Goal: Task Accomplishment & Management: Use online tool/utility

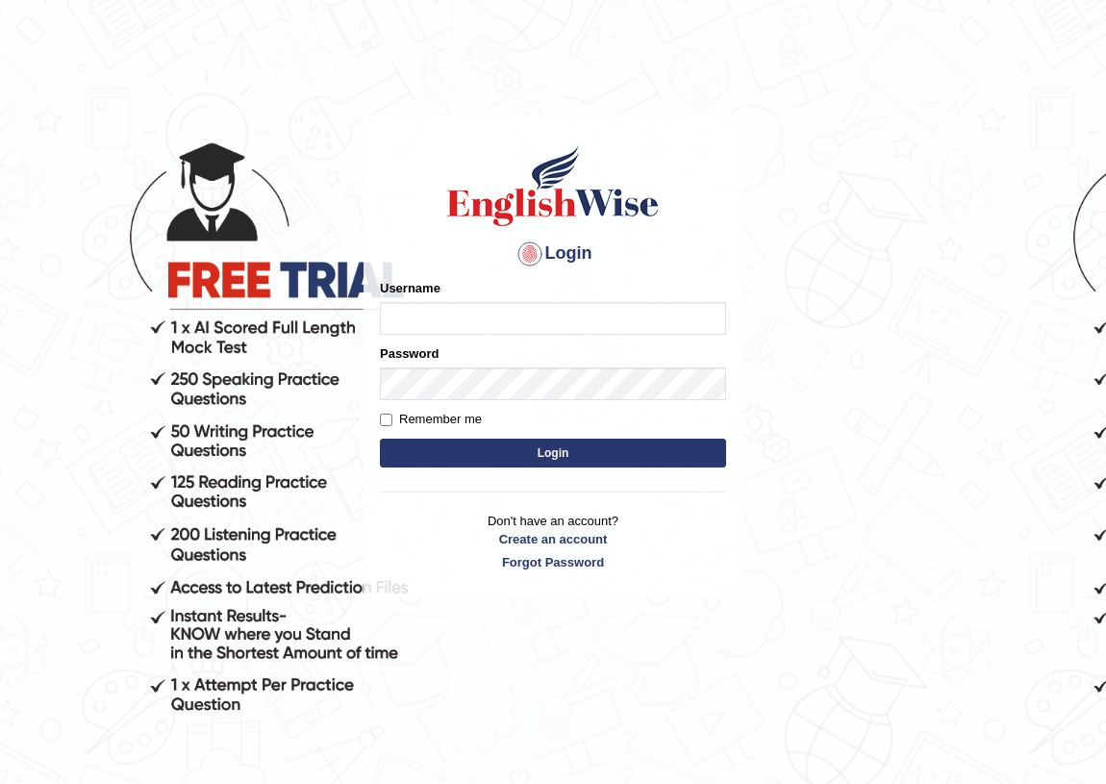
click at [621, 317] on input "Username" at bounding box center [553, 318] width 346 height 33
type input "Joanc_parramatta"
click at [564, 444] on button "Login" at bounding box center [553, 453] width 346 height 29
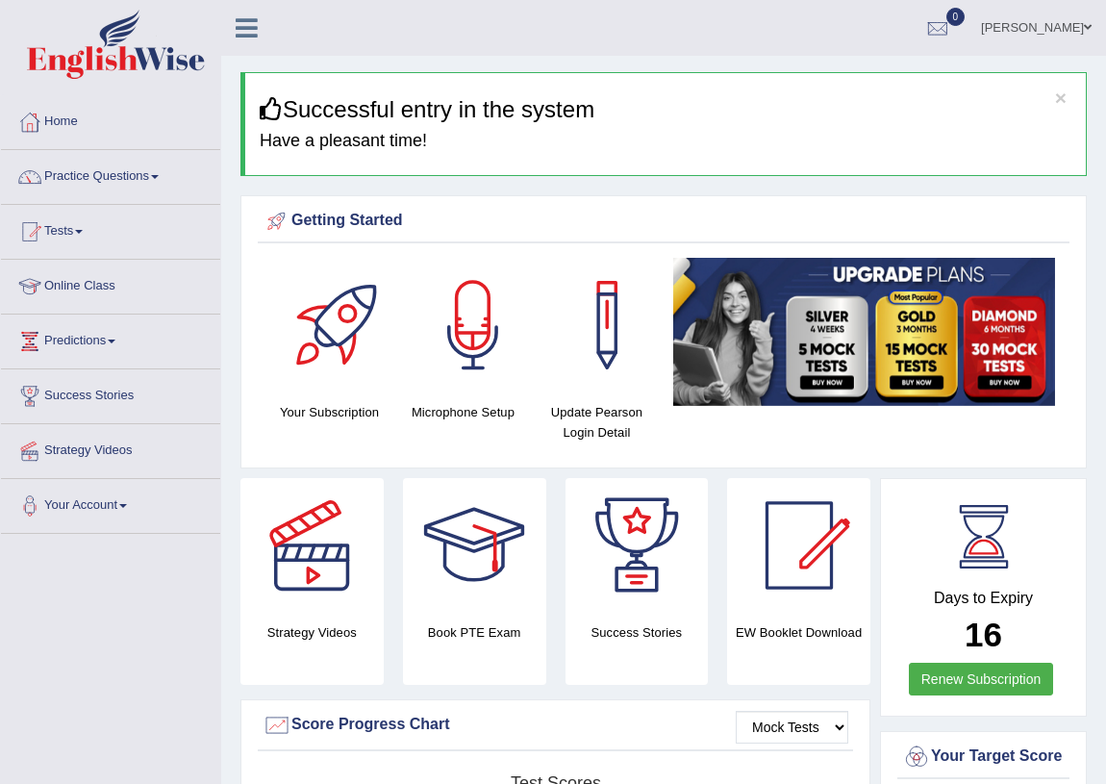
click at [83, 231] on span at bounding box center [79, 232] width 8 height 4
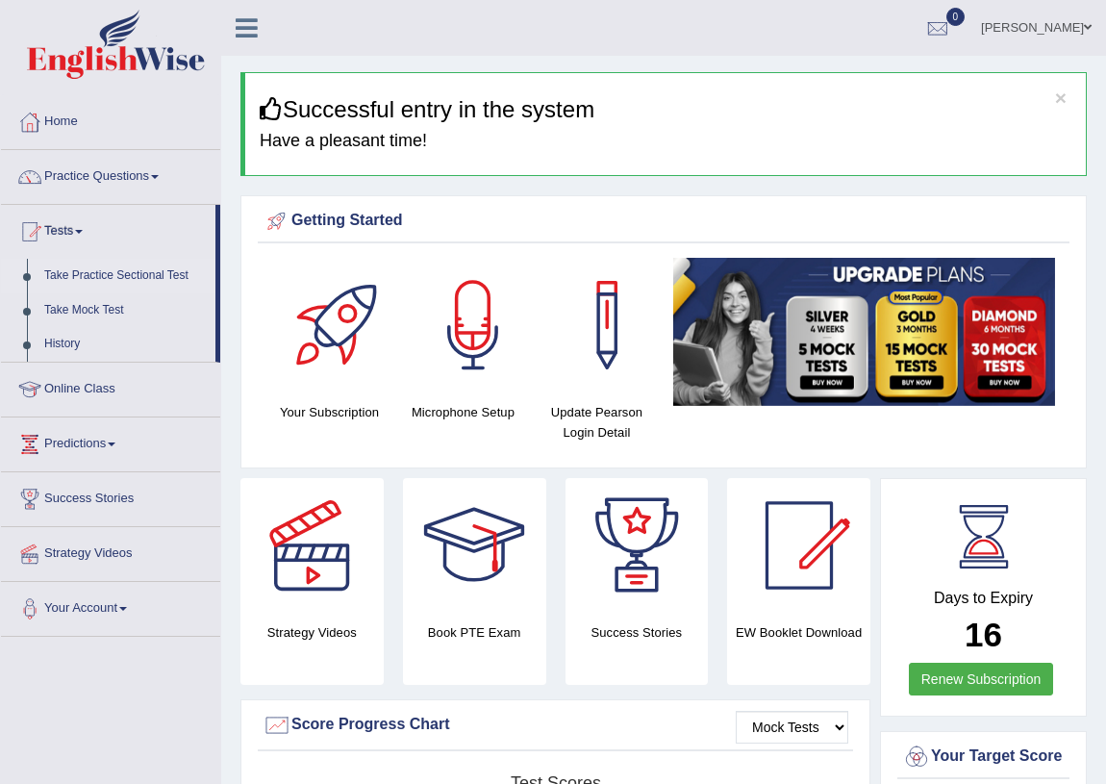
click at [105, 273] on link "Take Practice Sectional Test" at bounding box center [126, 276] width 180 height 35
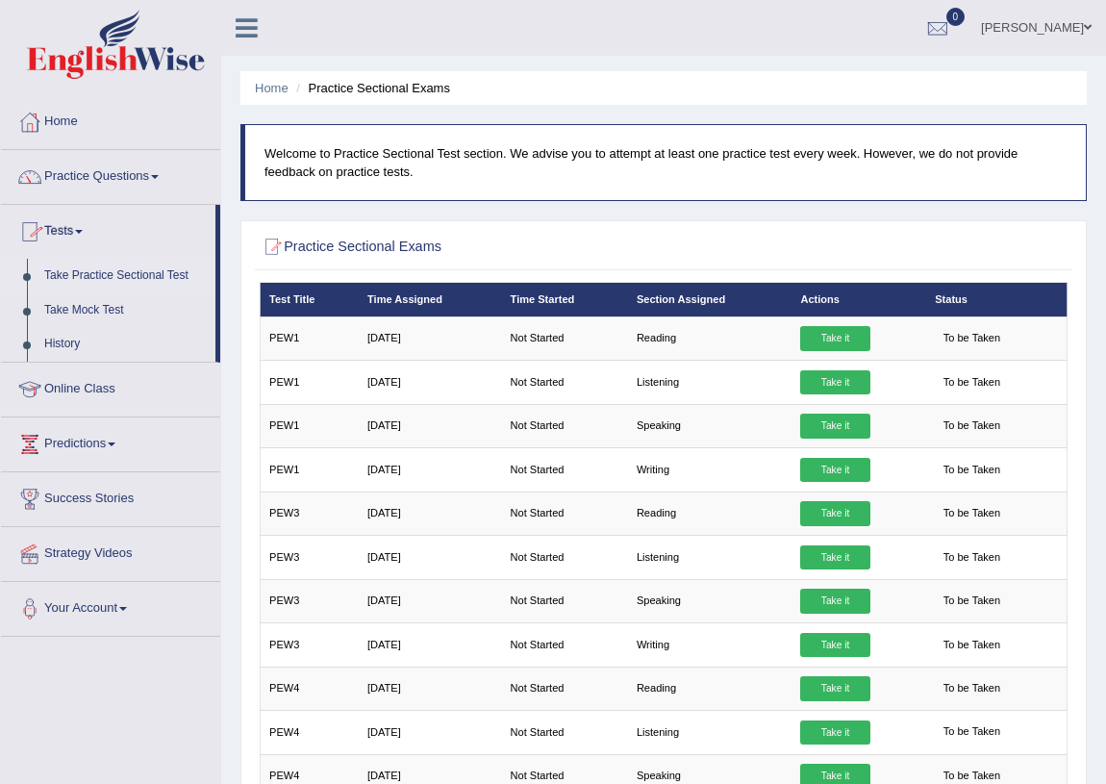
click at [83, 230] on span at bounding box center [79, 232] width 8 height 4
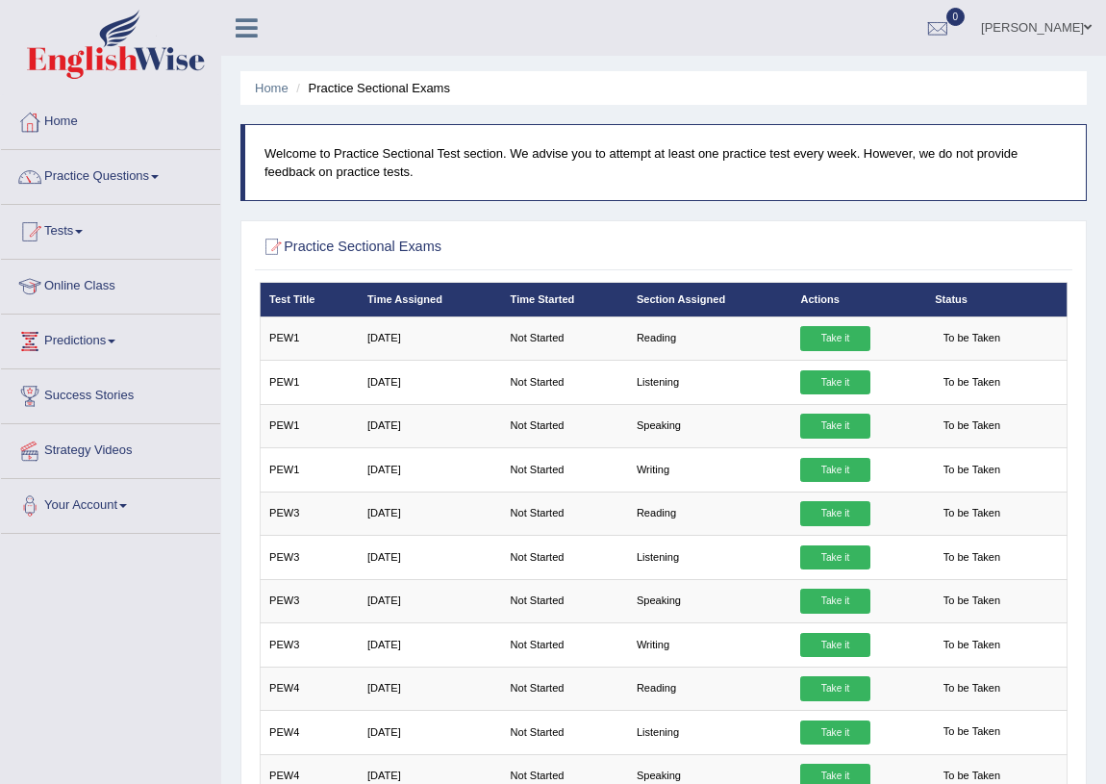
click at [83, 230] on span at bounding box center [79, 232] width 8 height 4
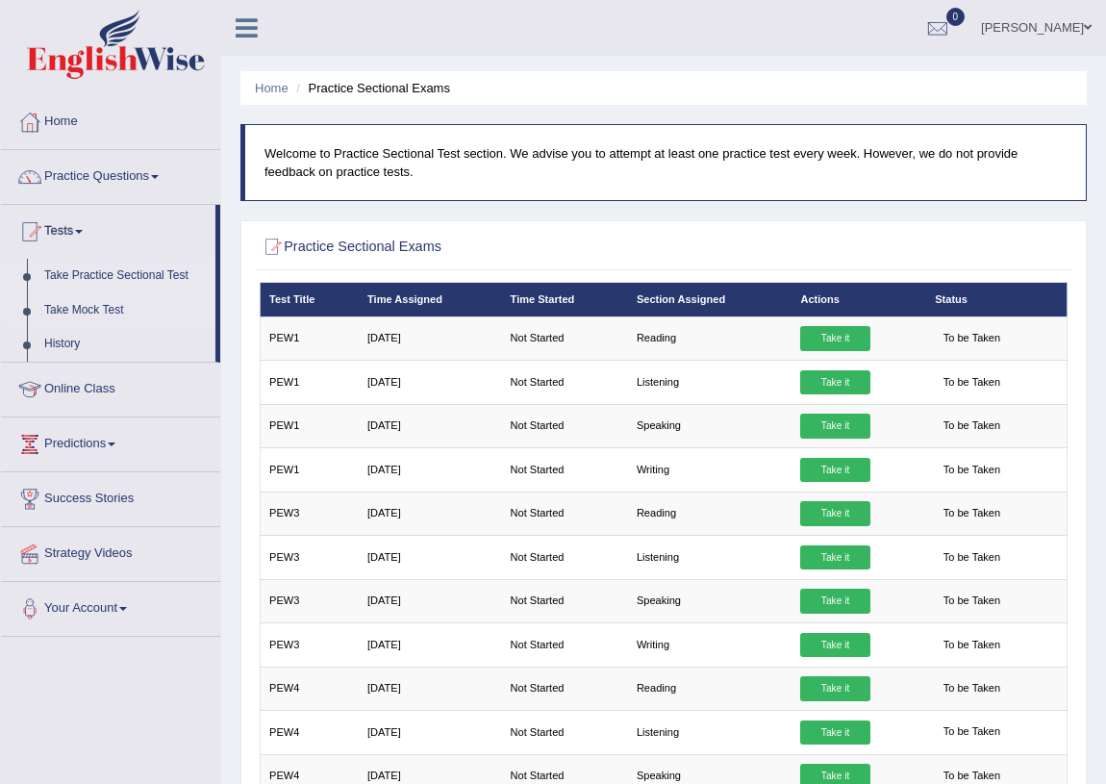
click at [84, 308] on link "Take Mock Test" at bounding box center [126, 310] width 180 height 35
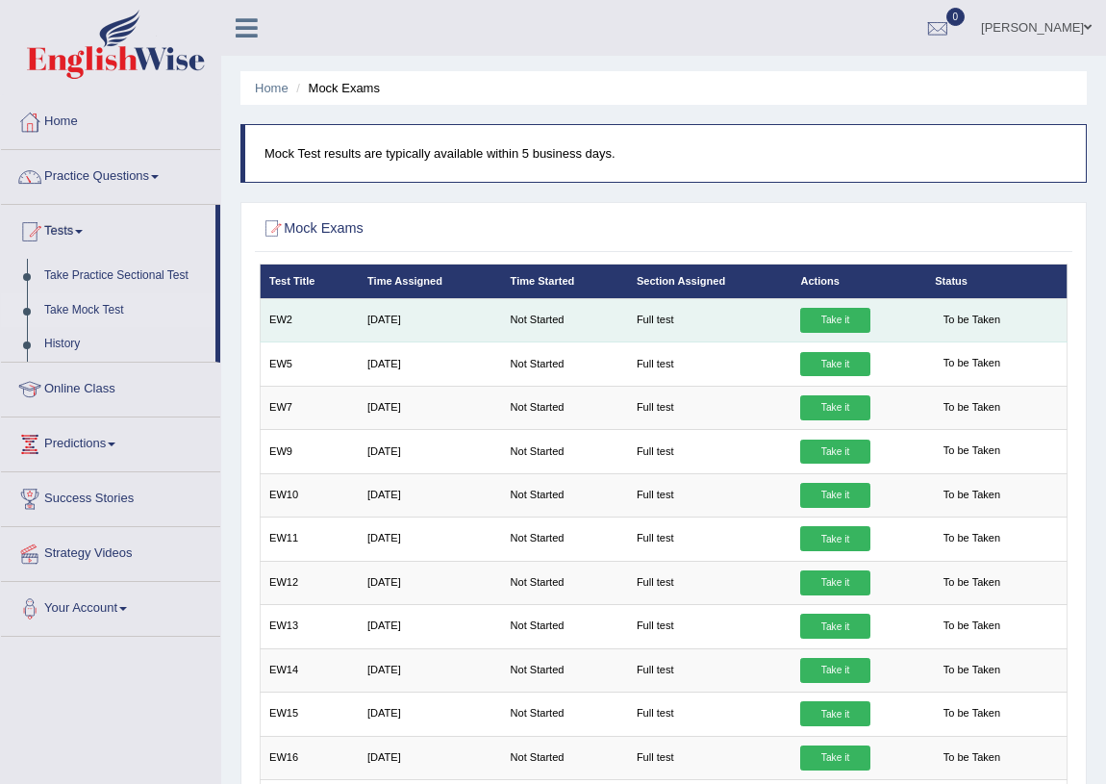
click at [839, 320] on link "Take it" at bounding box center [834, 320] width 69 height 25
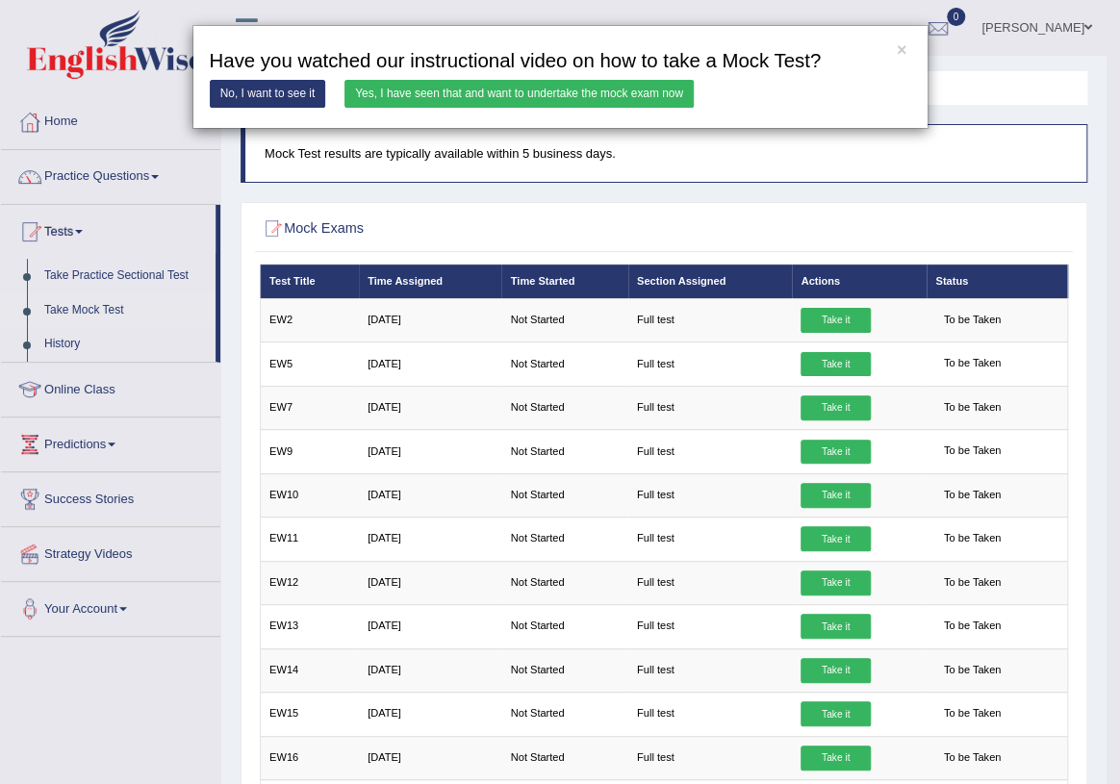
click at [581, 89] on link "Yes, I have seen that and want to undertake the mock exam now" at bounding box center [518, 94] width 349 height 28
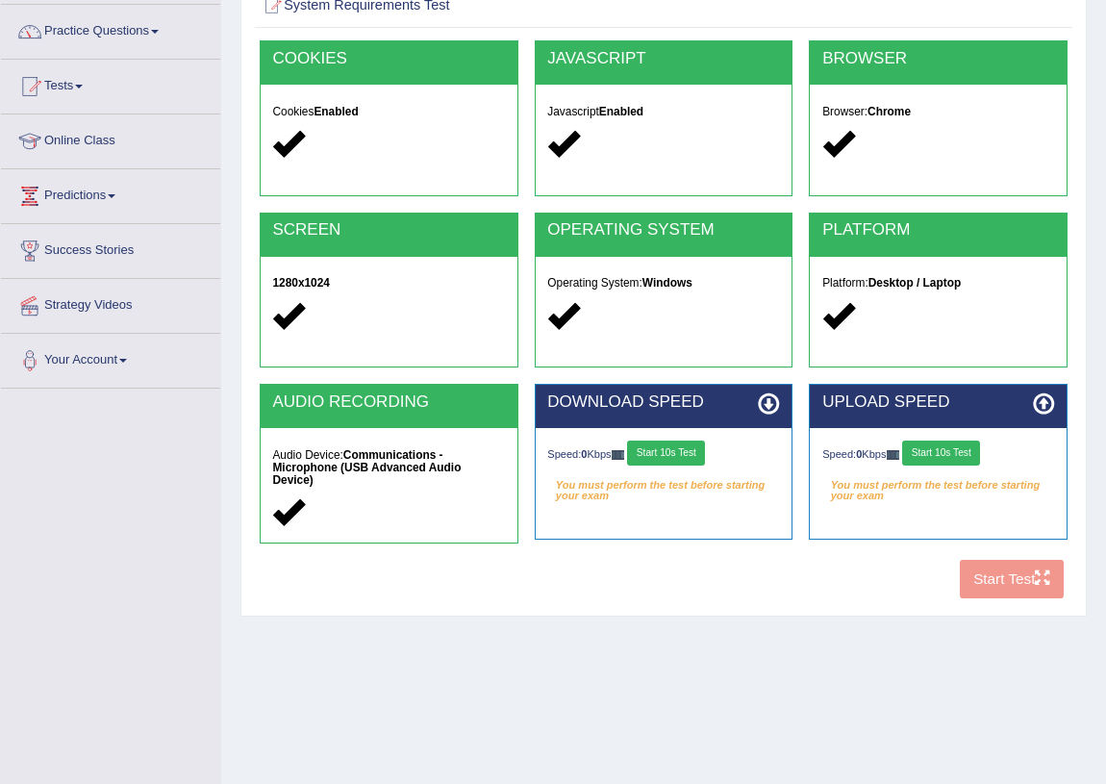
scroll to position [225, 0]
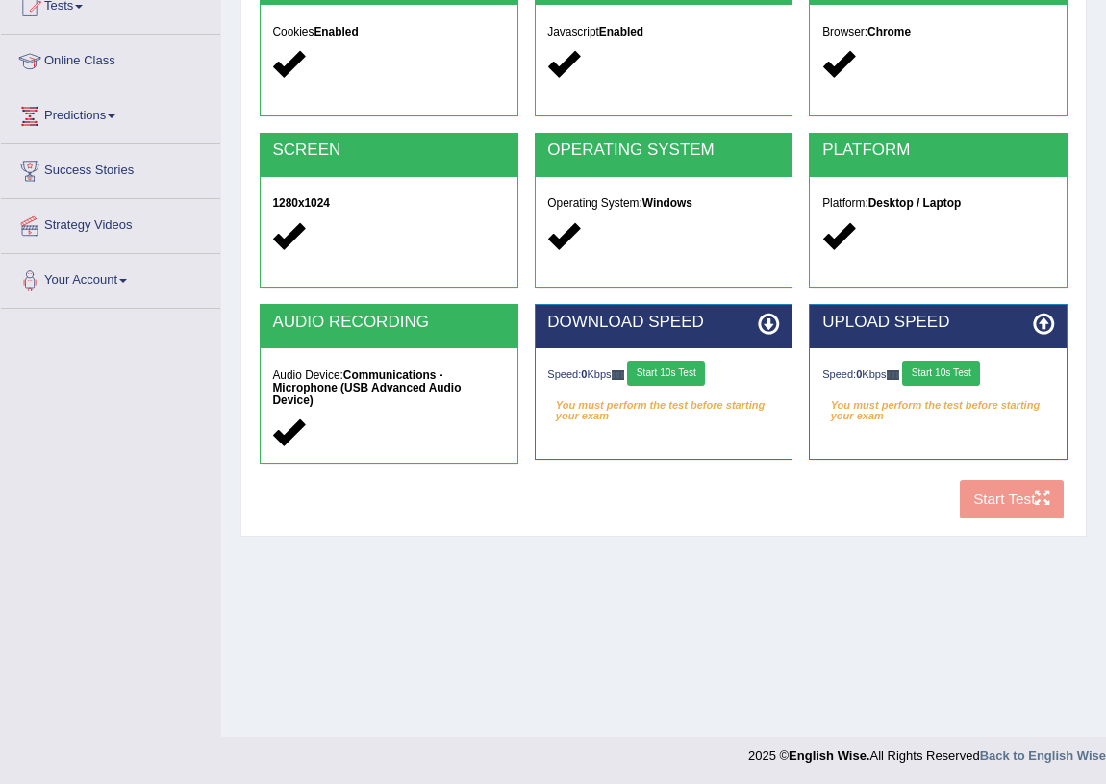
click at [986, 496] on div "COOKIES Cookies Enabled JAVASCRIPT Javascript Enabled BROWSER Browser: Chrome S…" at bounding box center [663, 244] width 817 height 567
click at [986, 490] on div "COOKIES Cookies Enabled JAVASCRIPT Javascript Enabled BROWSER Browser: Chrome S…" at bounding box center [663, 244] width 817 height 567
click at [673, 375] on button "Start 10s Test" at bounding box center [666, 373] width 78 height 25
click at [964, 375] on button "Start 10s Test" at bounding box center [941, 373] width 78 height 25
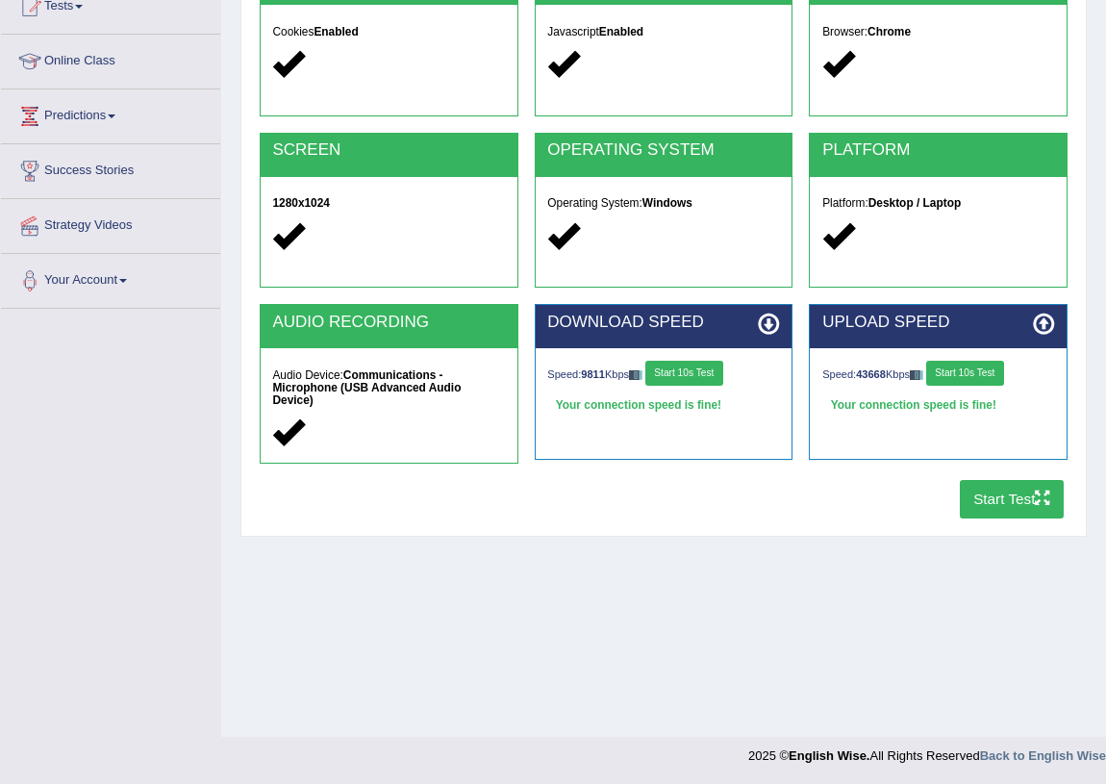
click at [694, 381] on button "Start 10s Test" at bounding box center [685, 373] width 78 height 25
click at [694, 368] on button "Start 10s Test" at bounding box center [685, 373] width 78 height 25
click at [1005, 490] on button "Start Test" at bounding box center [1012, 499] width 105 height 38
click at [1025, 495] on button "Start Test" at bounding box center [1012, 499] width 105 height 38
